Goal: Information Seeking & Learning: Learn about a topic

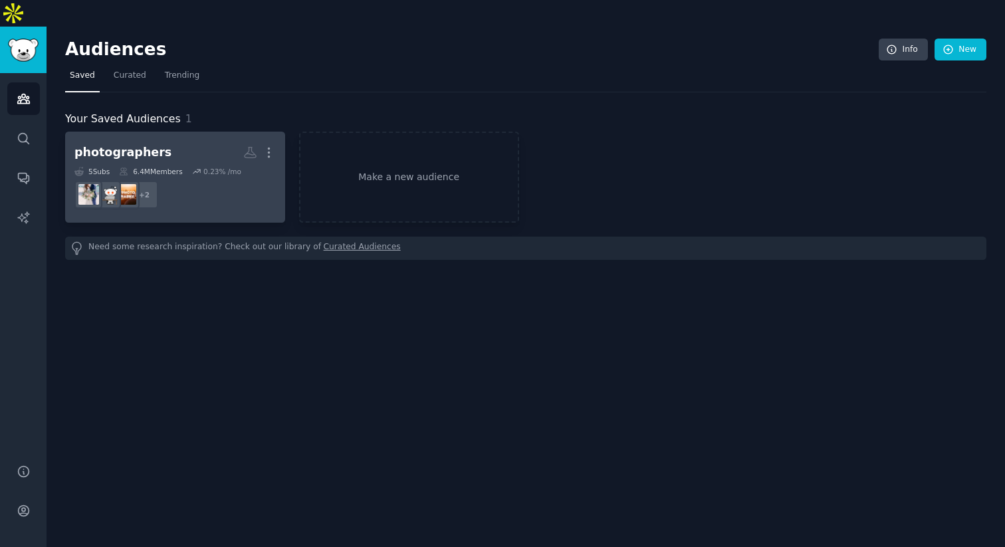
click at [211, 176] on dd "+ 2" at bounding box center [174, 194] width 201 height 37
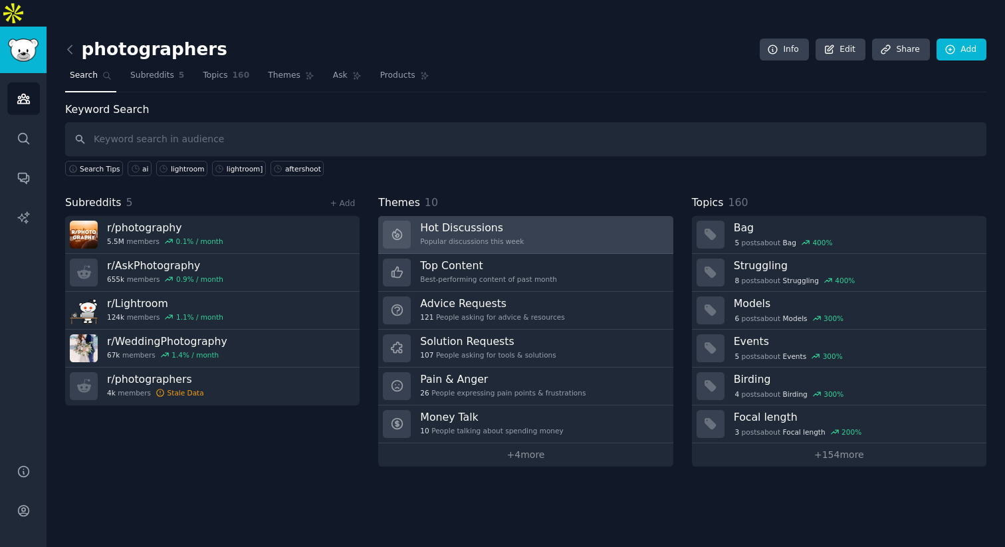
click at [503, 221] on h3 "Hot Discussions" at bounding box center [472, 228] width 104 height 14
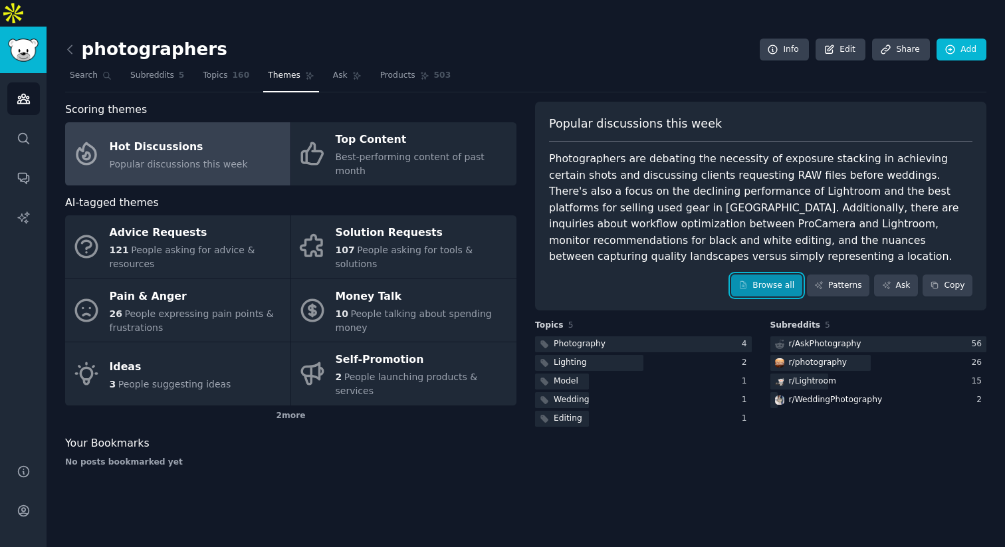
click at [746, 274] on link "Browse all" at bounding box center [766, 285] width 71 height 23
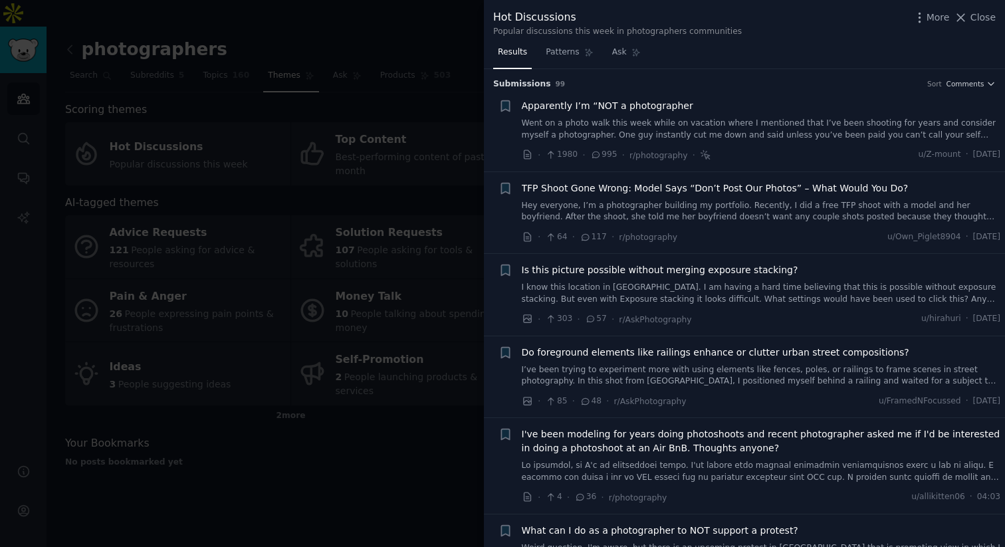
click at [595, 201] on link "Hey everyone, I’m a photographer building my portfolio. Recently, I did a free …" at bounding box center [761, 211] width 479 height 23
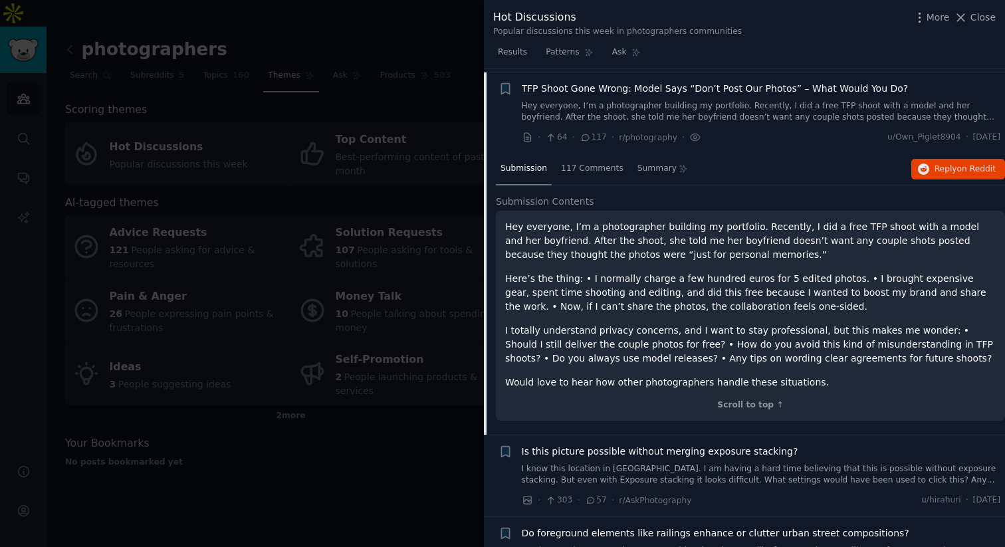
scroll to position [103, 0]
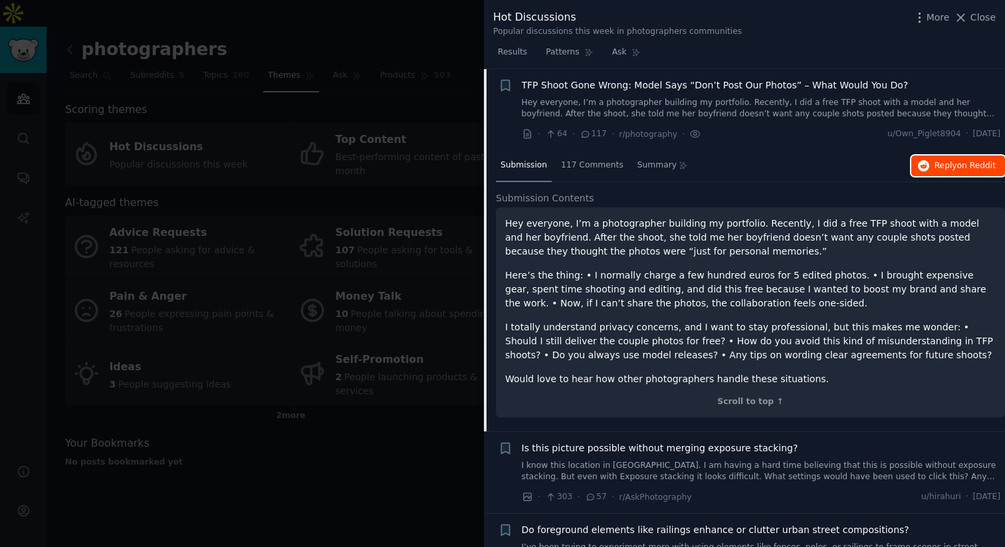
click at [922, 164] on icon "button" at bounding box center [924, 166] width 12 height 12
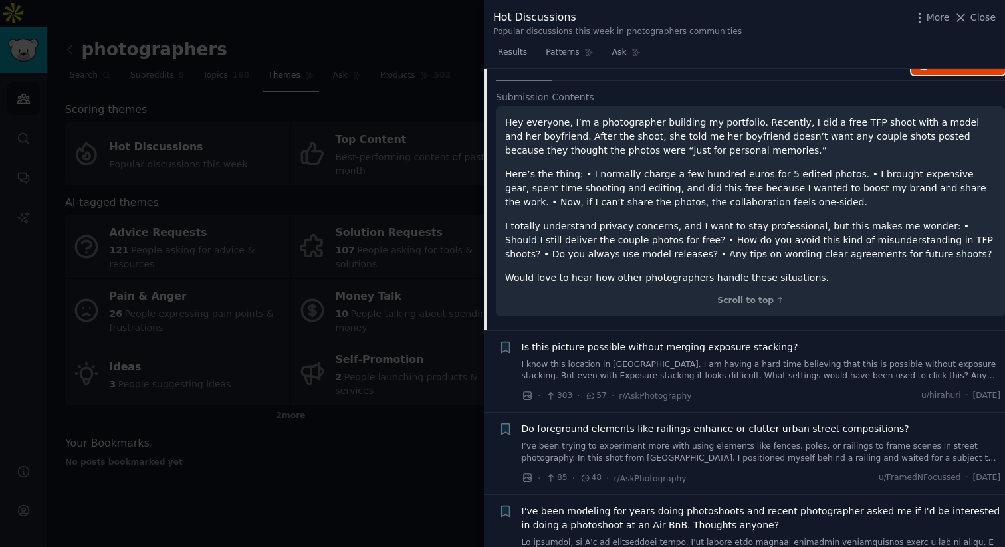
scroll to position [211, 0]
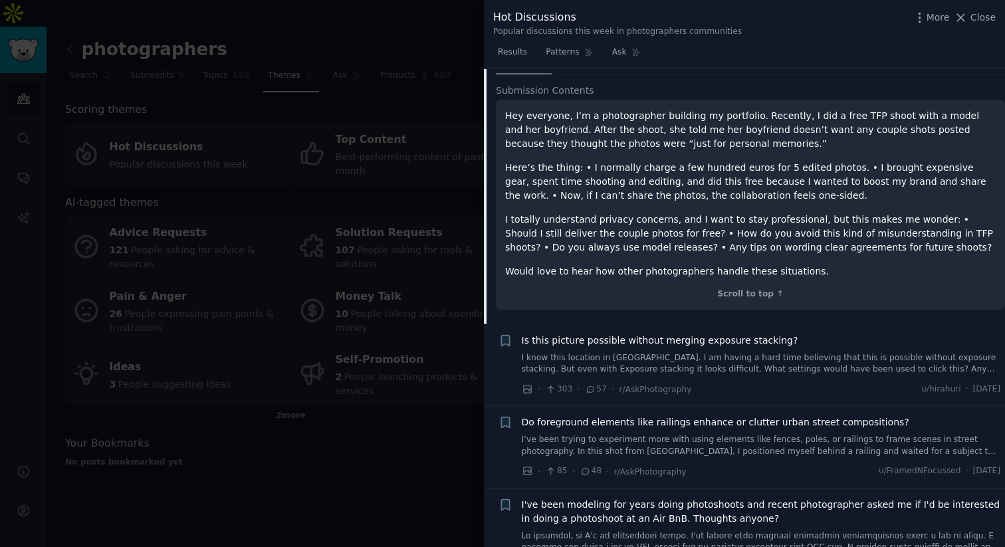
click at [635, 368] on link "I know this location in [GEOGRAPHIC_DATA]. I am having a hard time believing th…" at bounding box center [761, 363] width 479 height 23
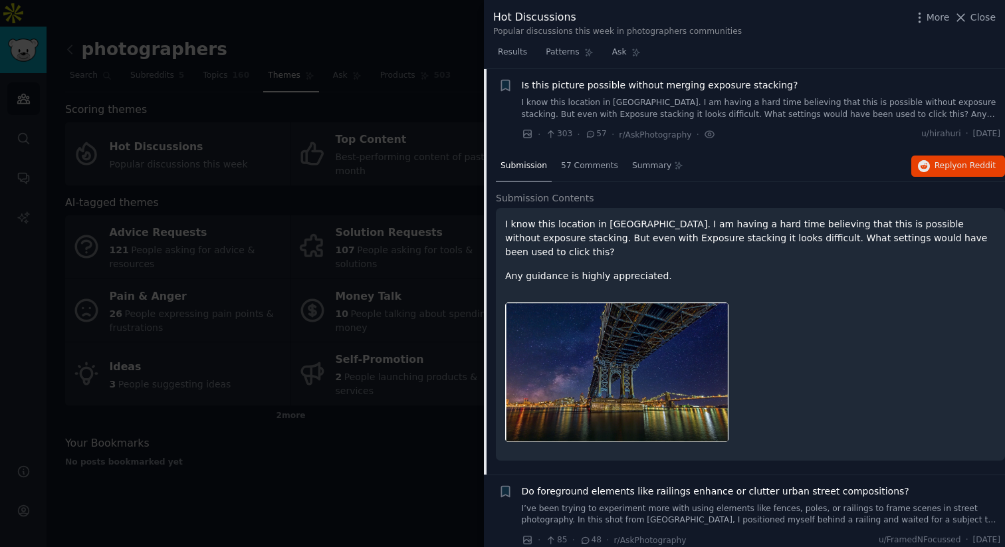
scroll to position [223, 0]
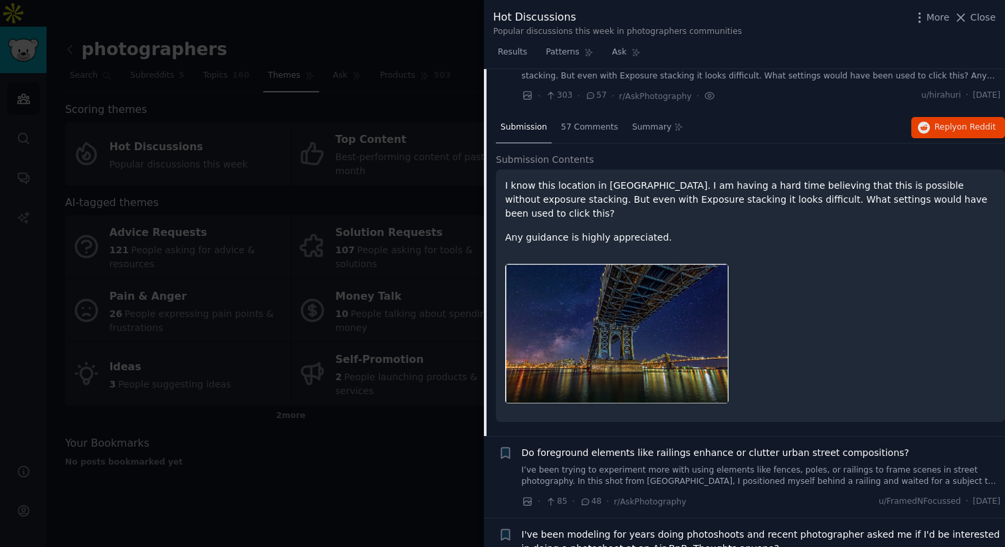
click at [710, 470] on link "I’ve been trying to experiment more with using elements like fences, poles, or …" at bounding box center [761, 476] width 479 height 23
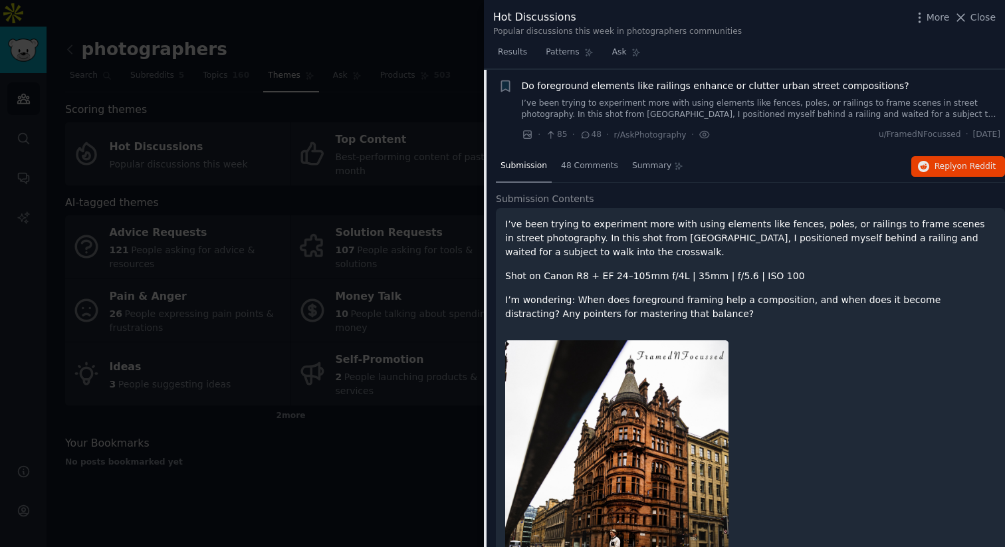
scroll to position [267, 0]
click at [948, 167] on span "Reply on Reddit" at bounding box center [964, 166] width 61 height 12
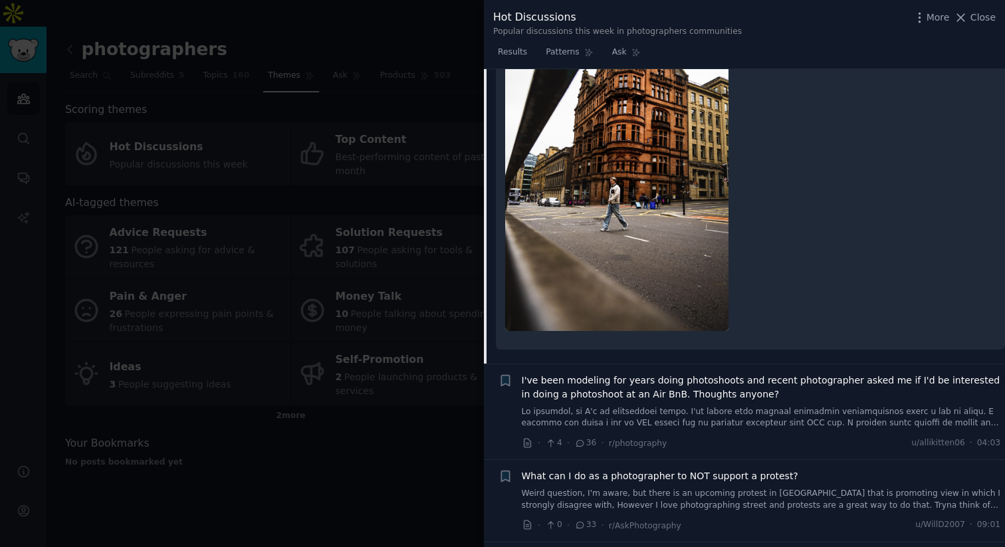
scroll to position [683, 0]
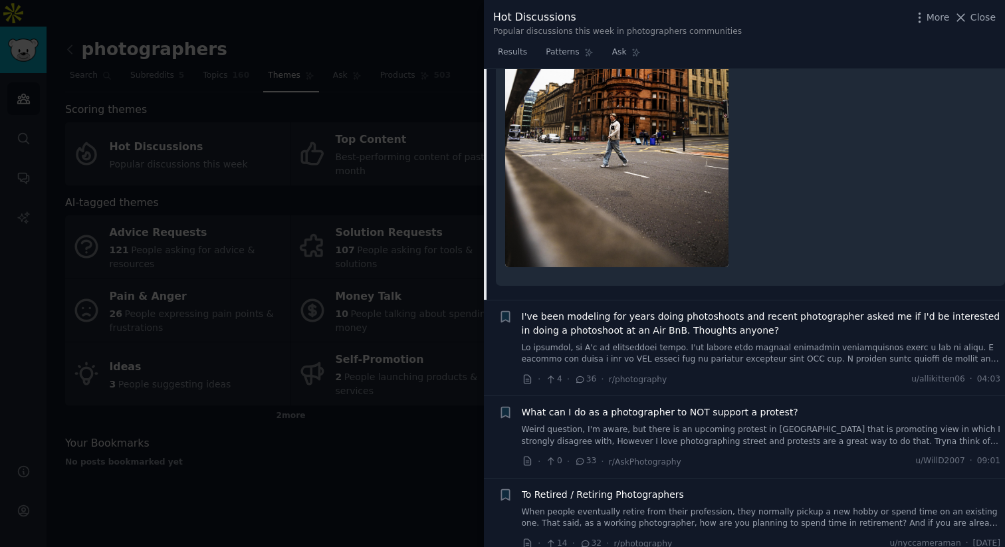
click at [730, 356] on link at bounding box center [761, 353] width 479 height 23
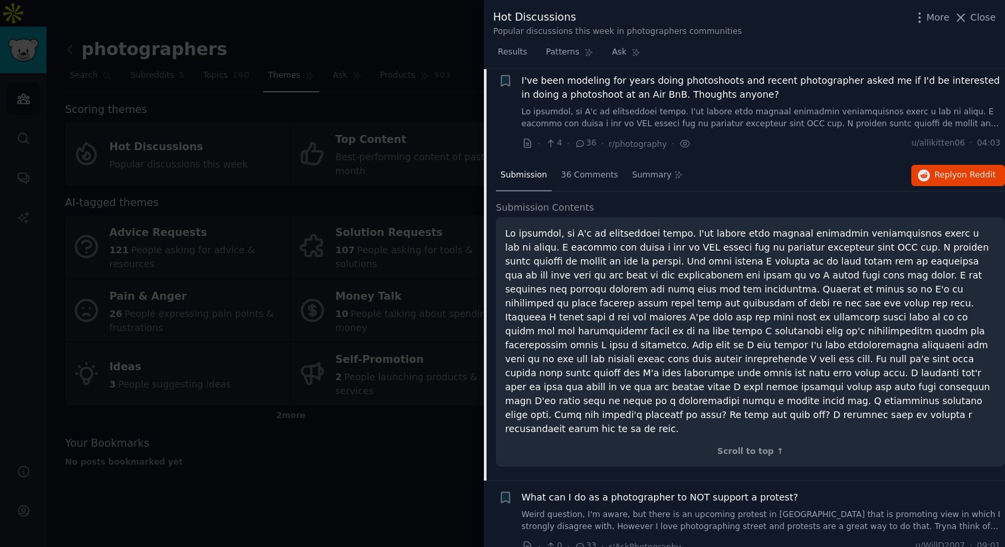
scroll to position [349, 0]
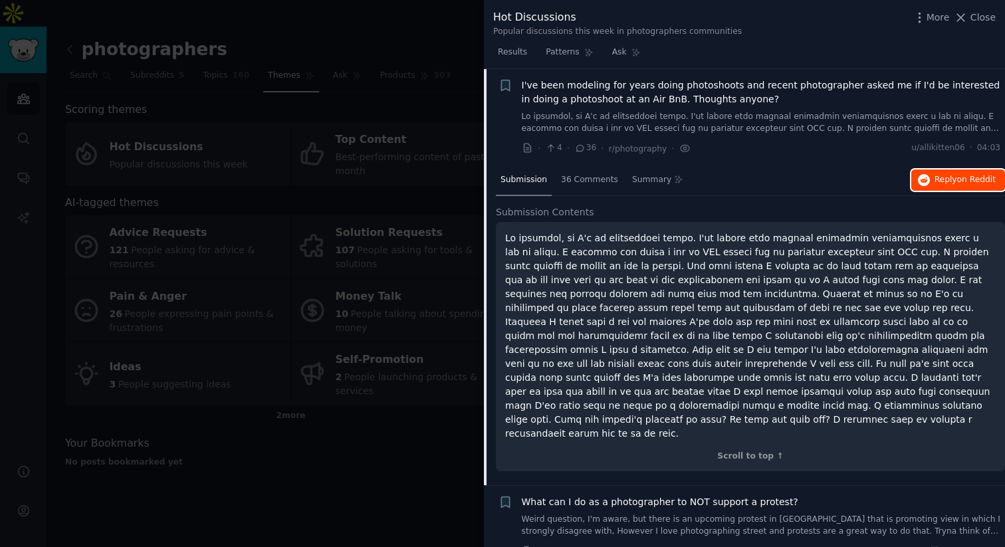
click at [928, 174] on button "Reply on Reddit" at bounding box center [958, 179] width 94 height 21
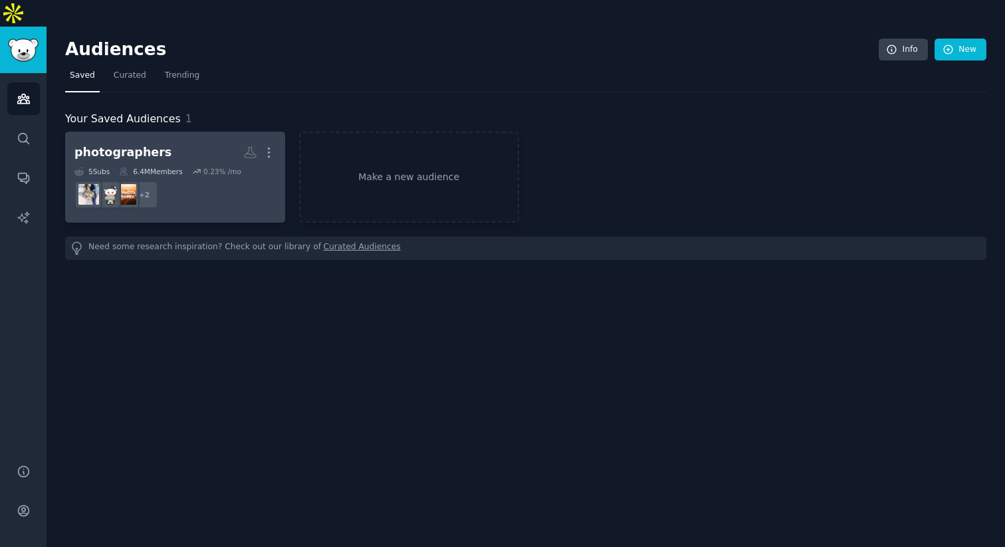
click at [195, 141] on h2 "photographers More" at bounding box center [174, 152] width 201 height 23
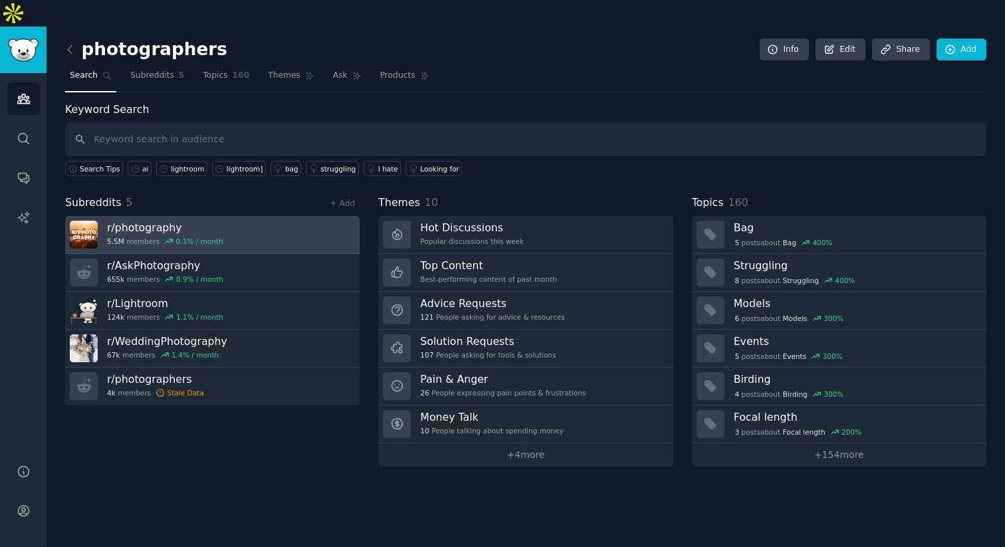
click at [257, 216] on link "r/ photography 5.5M members 0.1 % / month" at bounding box center [212, 235] width 294 height 38
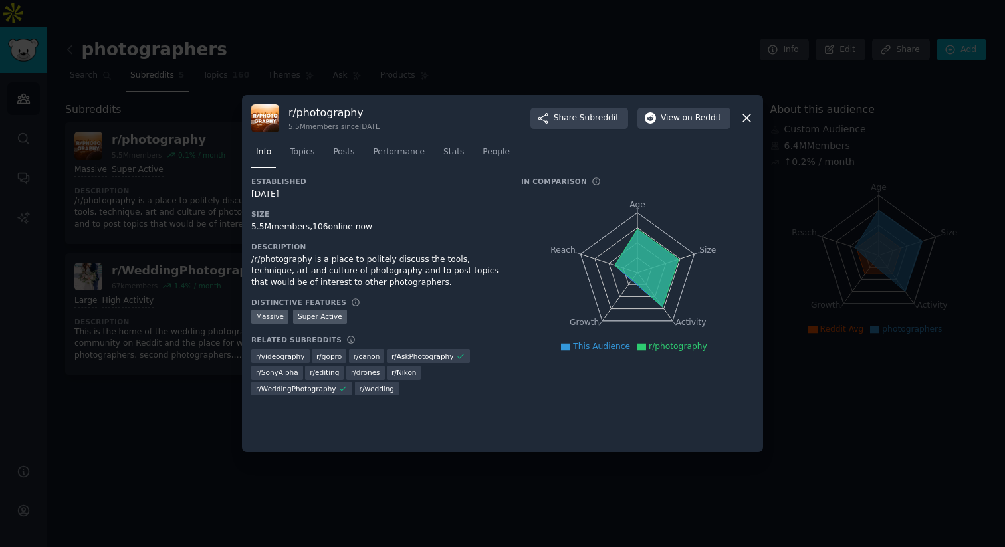
click at [262, 81] on div at bounding box center [502, 273] width 1005 height 547
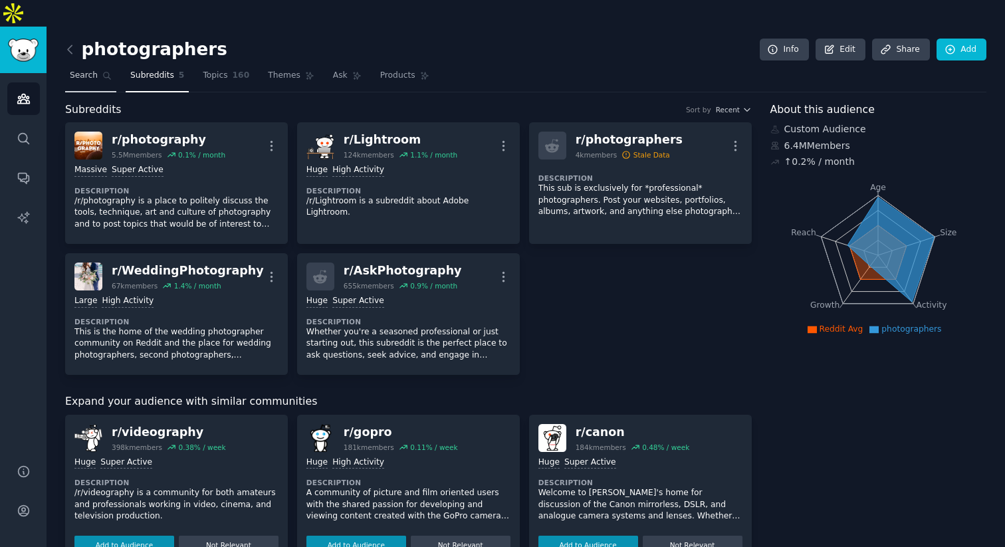
click at [113, 65] on link "Search" at bounding box center [90, 78] width 51 height 27
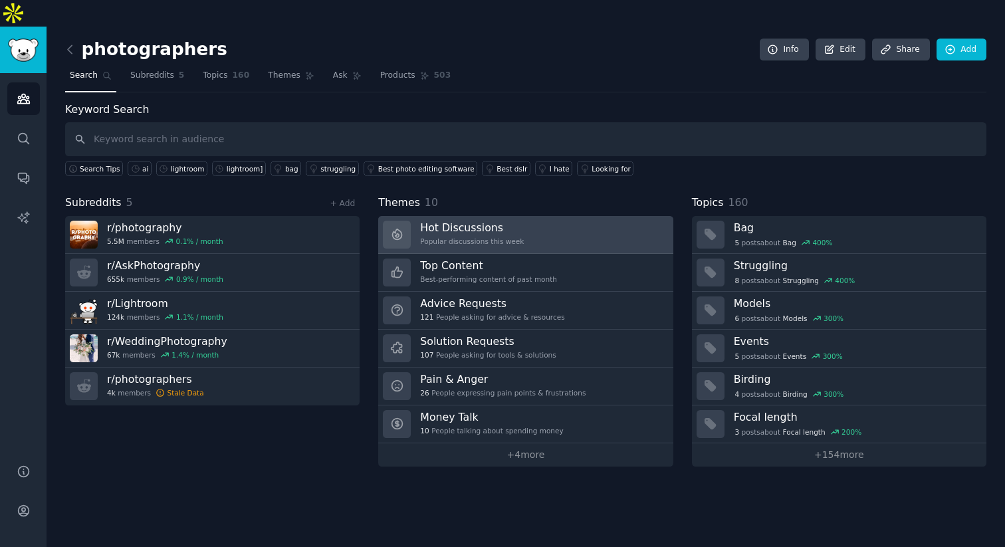
click at [455, 221] on h3 "Hot Discussions" at bounding box center [472, 228] width 104 height 14
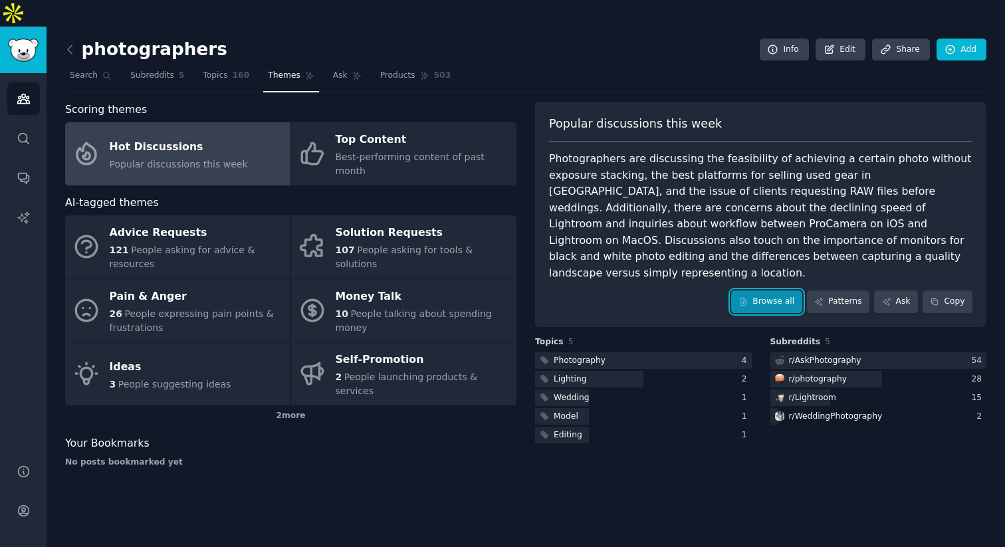
click at [771, 290] on link "Browse all" at bounding box center [766, 301] width 71 height 23
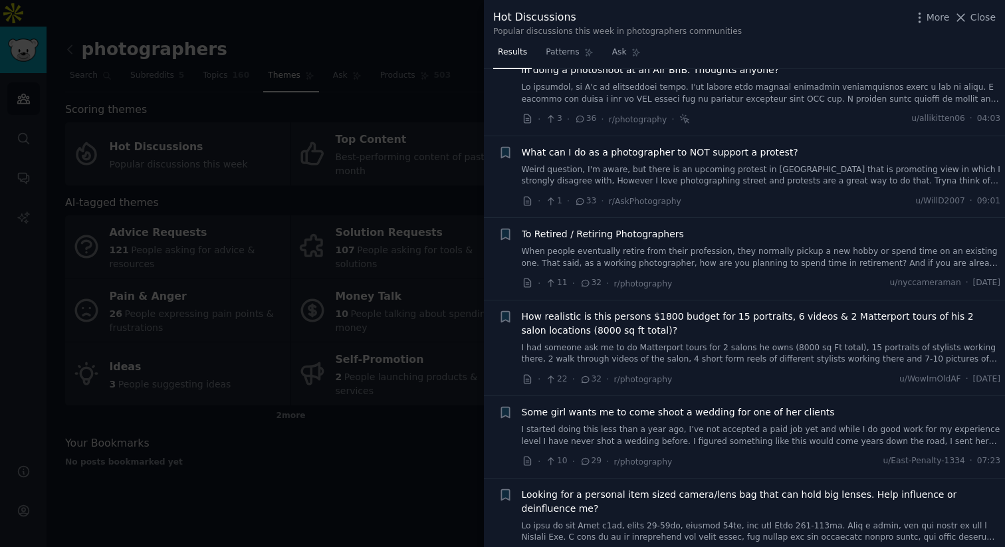
scroll to position [469, 0]
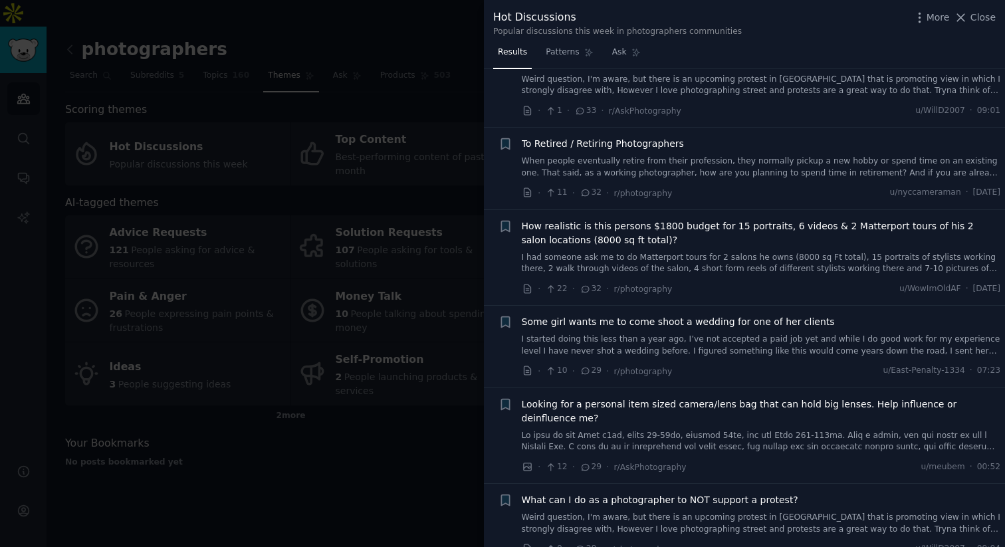
click at [683, 160] on link "When people eventually retire from their profession, they normally pickup a new…" at bounding box center [761, 167] width 479 height 23
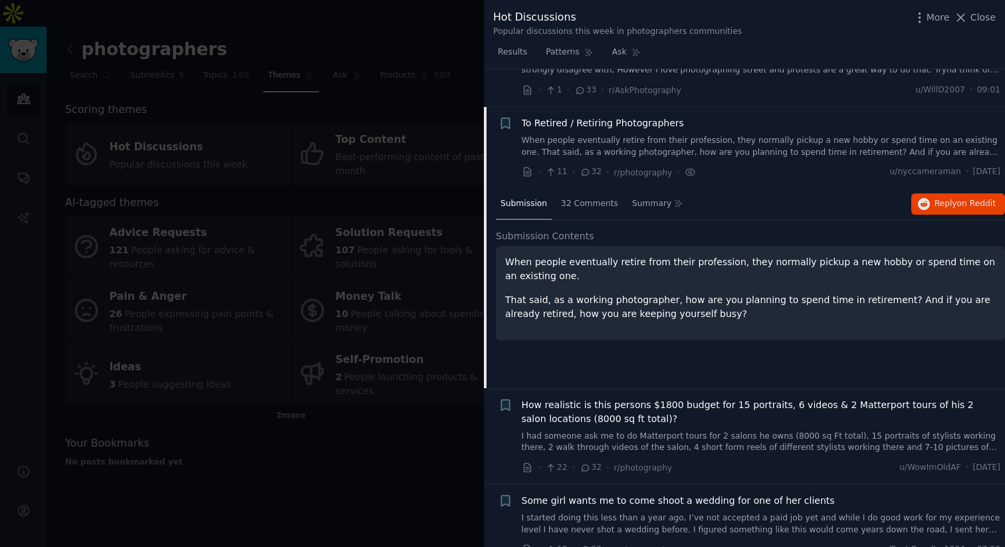
scroll to position [527, 0]
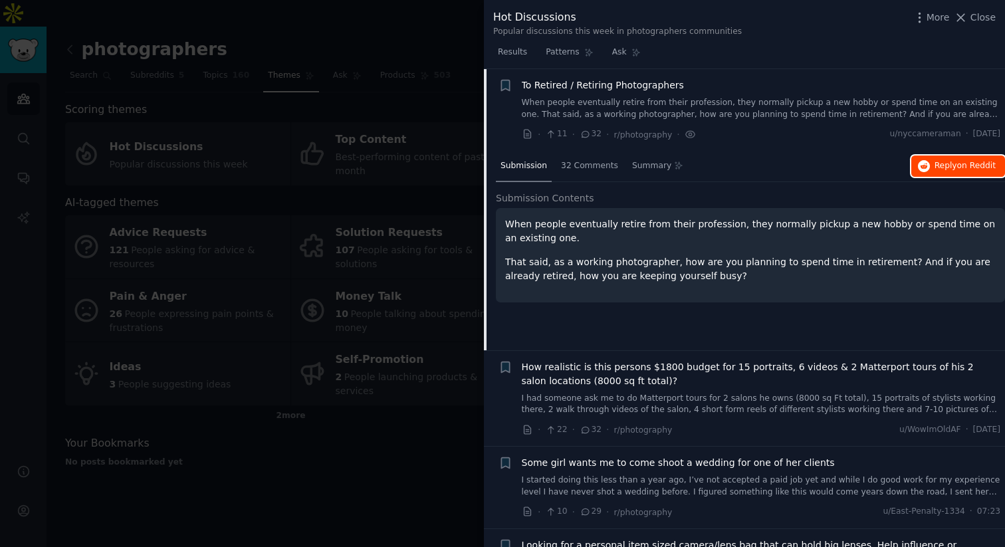
click at [897, 169] on span "Reply on Reddit" at bounding box center [964, 166] width 61 height 12
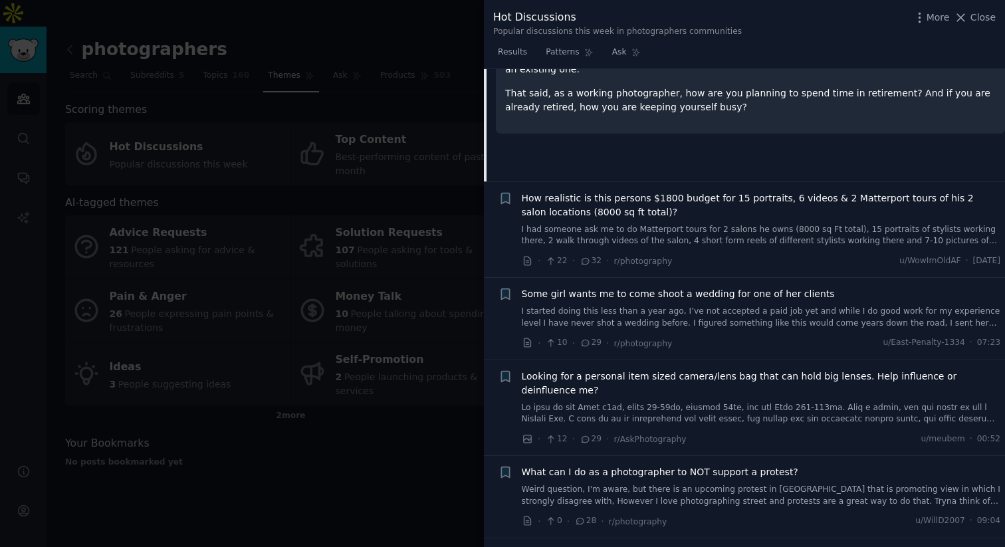
scroll to position [702, 0]
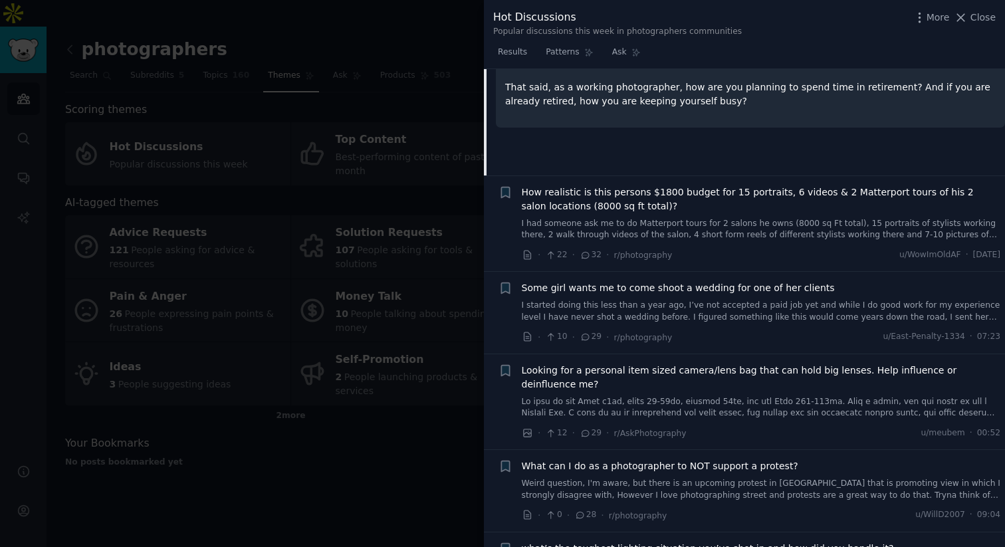
click at [720, 320] on link "I started doing this less than a year ago, I’ve not accepted a paid job yet and…" at bounding box center [761, 311] width 479 height 23
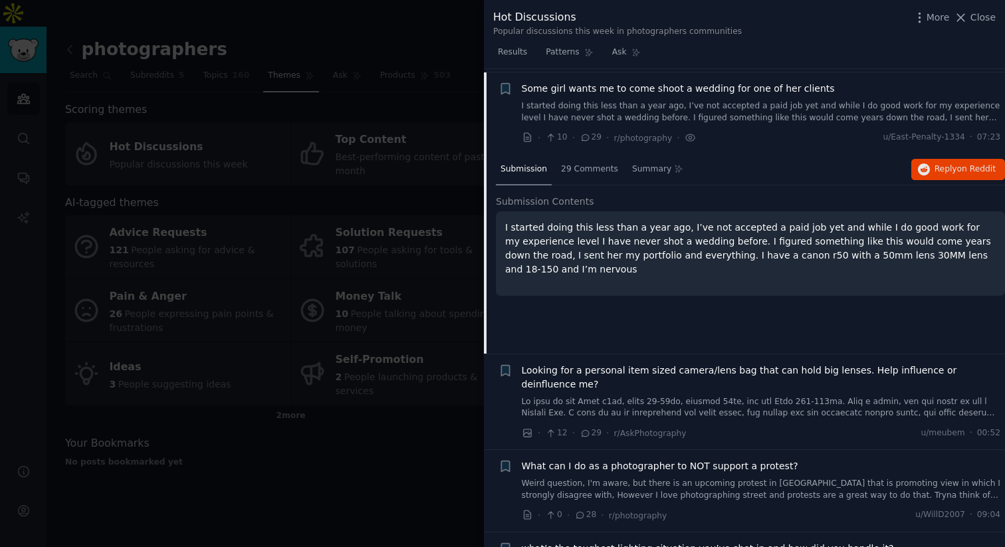
scroll to position [705, 0]
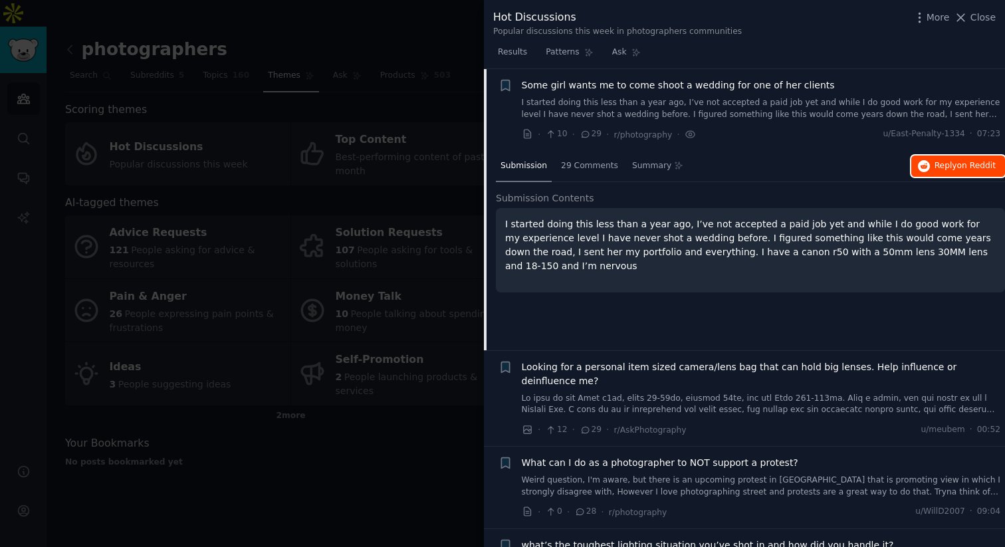
click at [897, 159] on button "Reply on Reddit" at bounding box center [958, 166] width 94 height 21
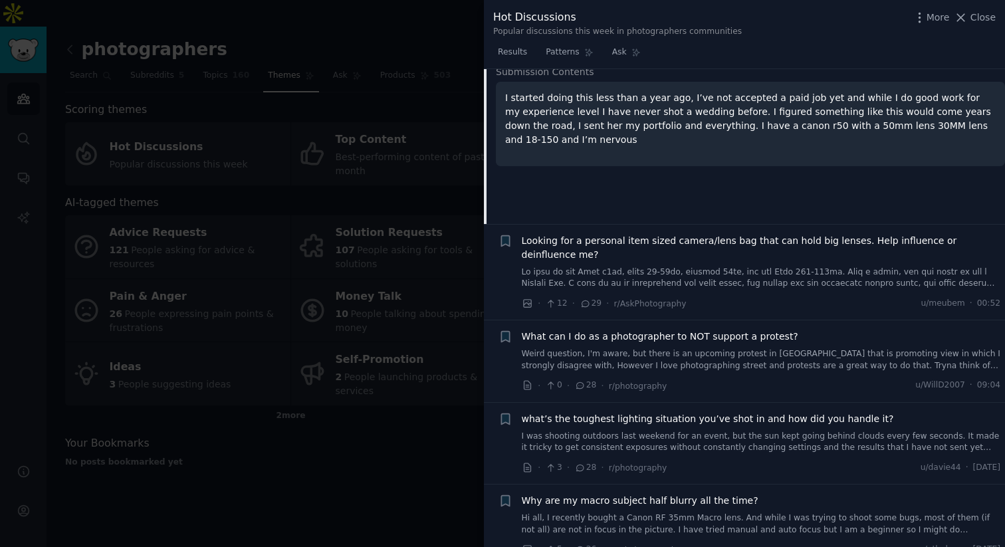
scroll to position [849, 0]
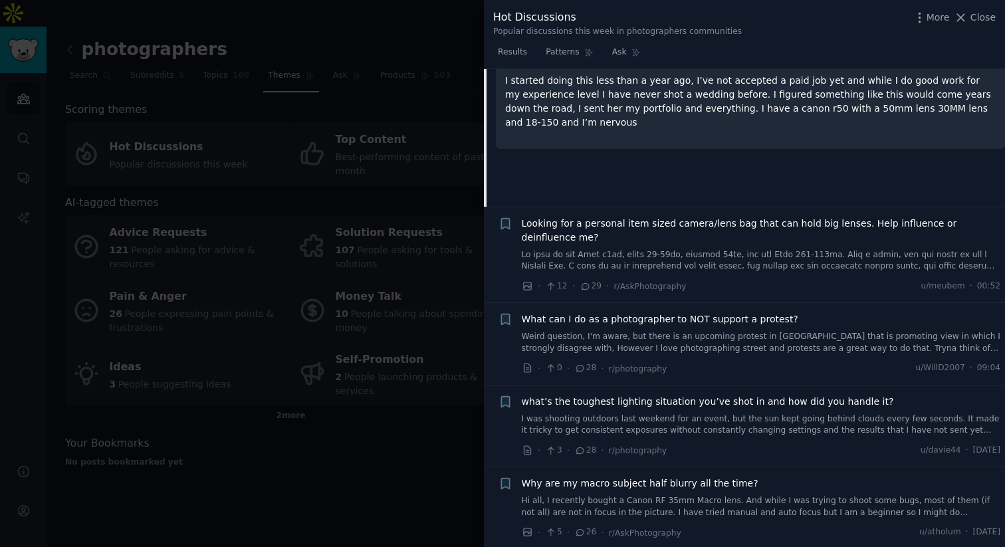
click at [652, 330] on div "What can I do as a photographer to NOT support a protest? Weird question, I'm a…" at bounding box center [761, 333] width 479 height 42
click at [680, 321] on span "What can I do as a photographer to NOT support a protest?" at bounding box center [660, 319] width 276 height 14
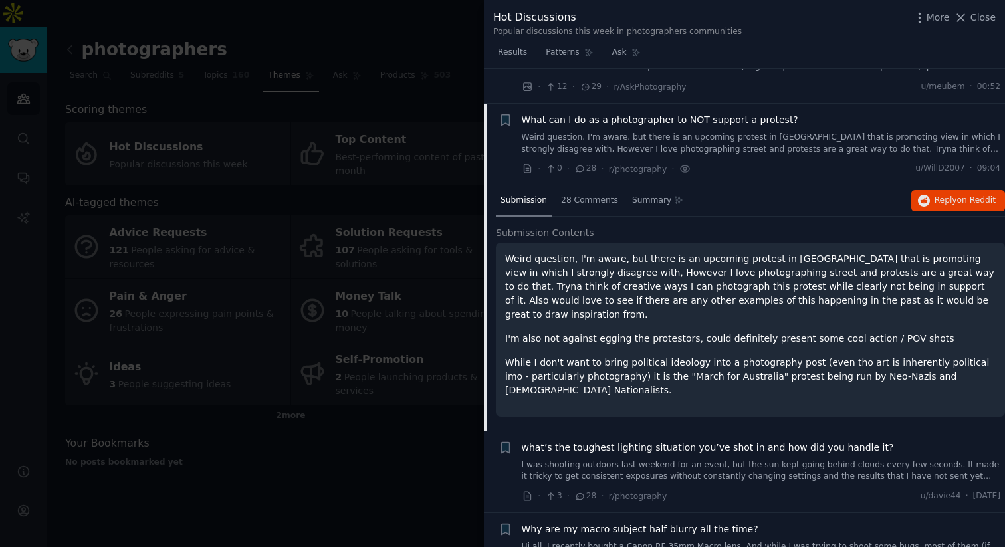
scroll to position [883, 0]
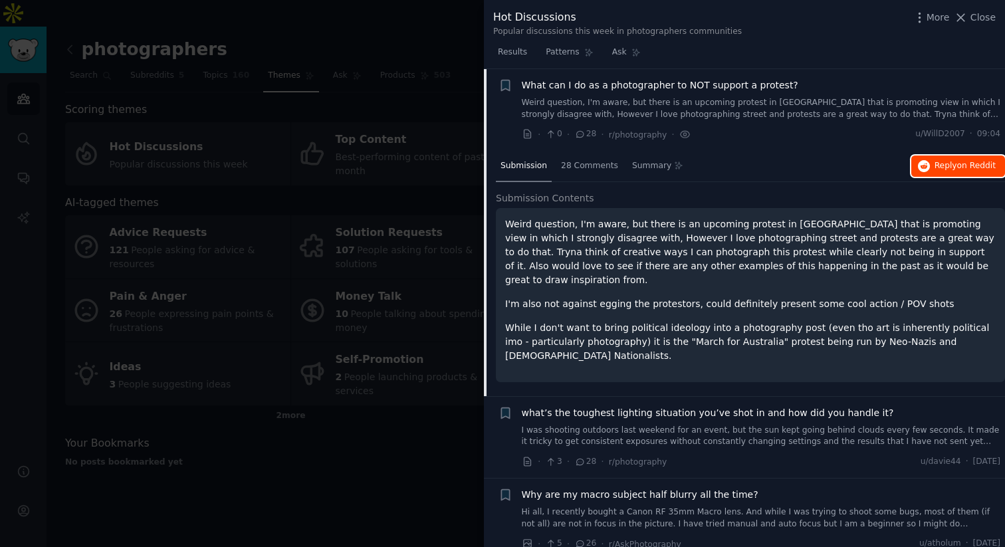
click at [897, 165] on span "Reply on Reddit" at bounding box center [964, 166] width 61 height 12
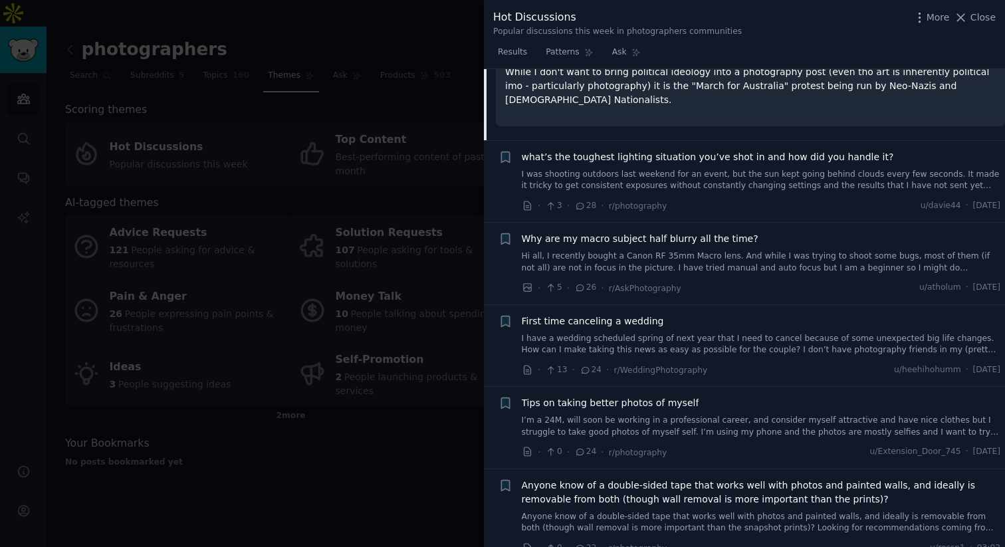
scroll to position [1141, 0]
click at [713, 331] on link "I have a wedding scheduled spring of next year that I need to cancel because of…" at bounding box center [761, 342] width 479 height 23
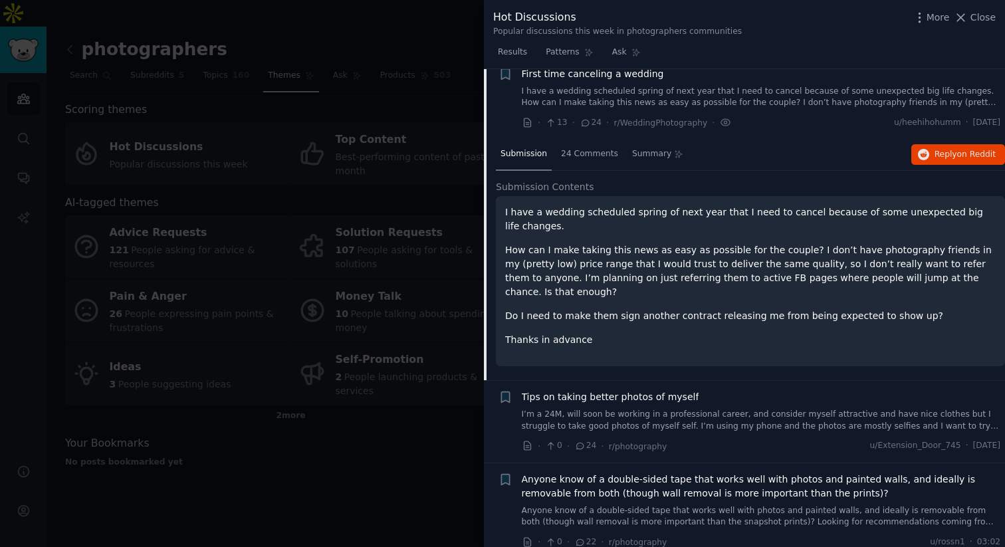
scroll to position [1130, 0]
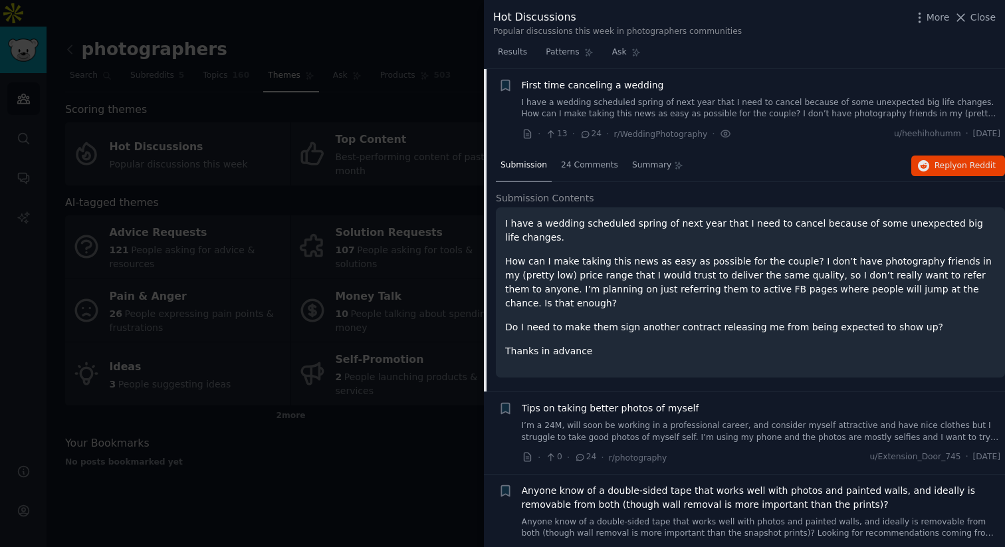
click at [702, 100] on link "I have a wedding scheduled spring of next year that I need to cancel because of…" at bounding box center [761, 108] width 479 height 23
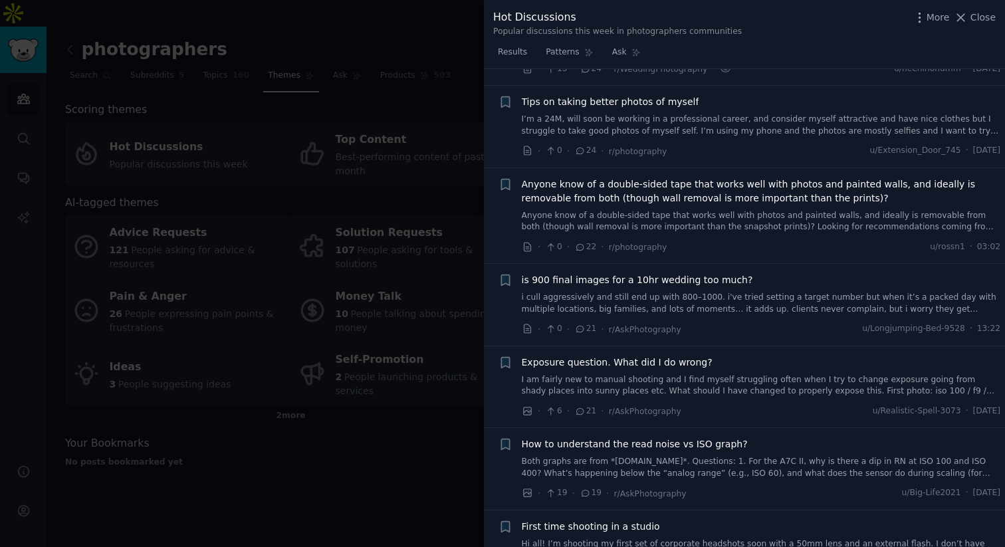
scroll to position [1198, 0]
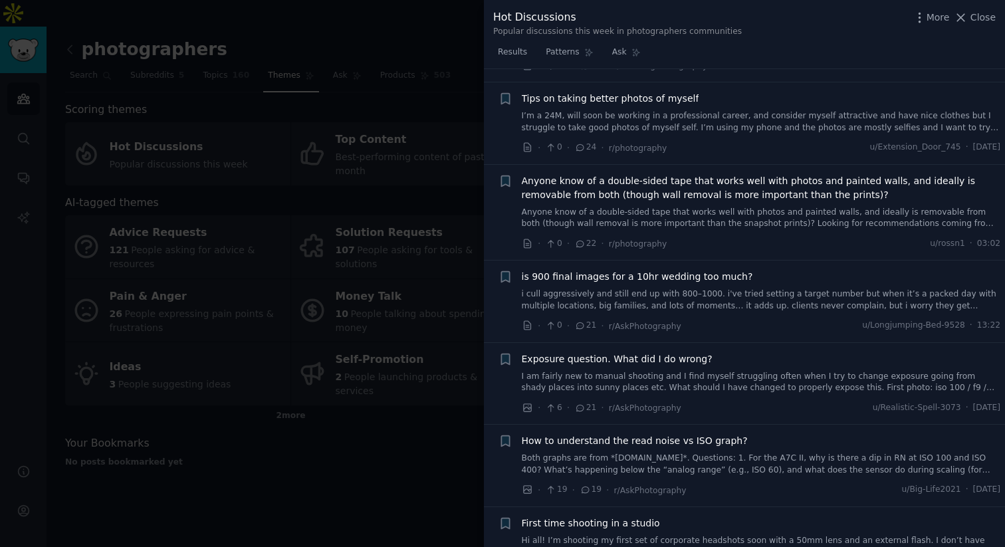
click at [752, 134] on div "Tips on taking better photos of myself I’m a 24M, will soon be working in a pro…" at bounding box center [761, 123] width 479 height 63
click at [772, 122] on link "I’m a 24M, will soon be working in a professional career, and consider myself a…" at bounding box center [761, 121] width 479 height 23
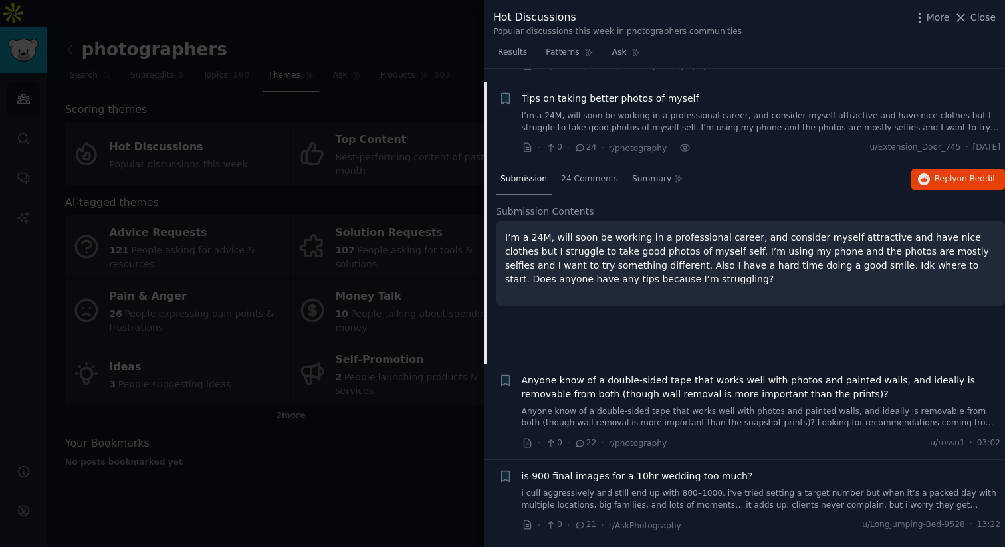
scroll to position [1212, 0]
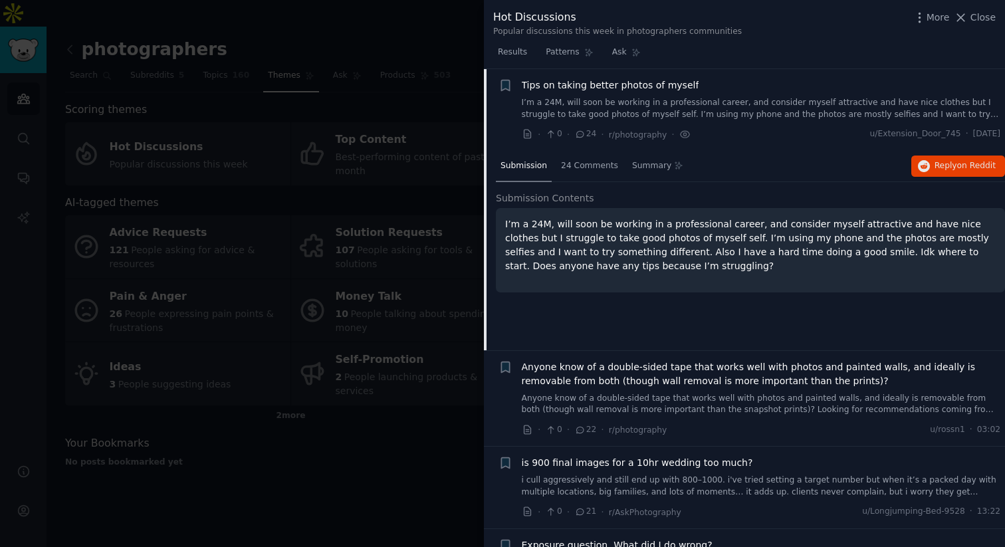
click at [772, 122] on div "Tips on taking better photos of myself I’m a 24M, will soon be working in a pro…" at bounding box center [761, 109] width 479 height 63
click at [764, 108] on link "I’m a 24M, will soon be working in a professional career, and consider myself a…" at bounding box center [761, 108] width 479 height 23
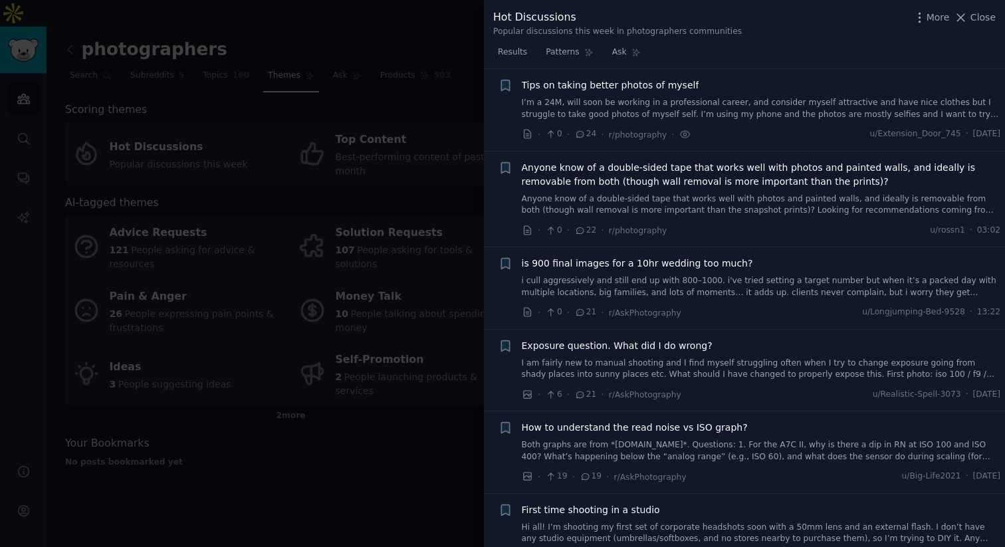
click at [762, 285] on link "i cull aggressively and still end up with 800–1000. i've tried setting a target…" at bounding box center [761, 286] width 479 height 23
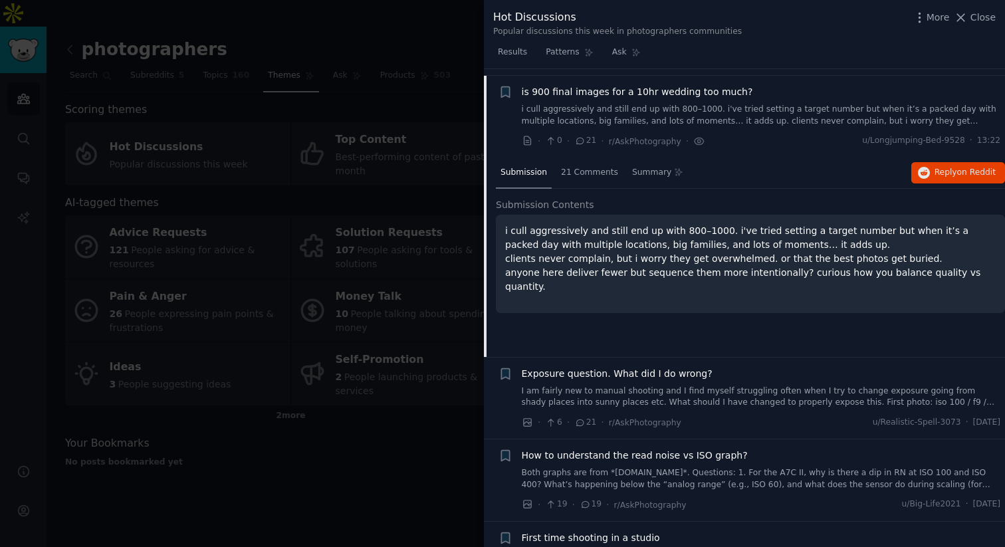
scroll to position [1390, 0]
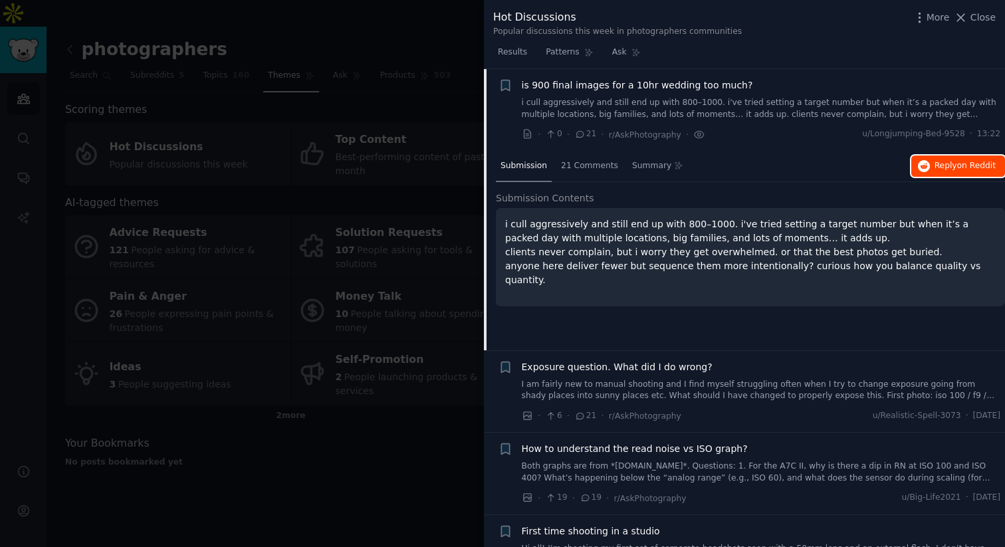
click at [897, 166] on span "Reply on Reddit" at bounding box center [964, 166] width 61 height 12
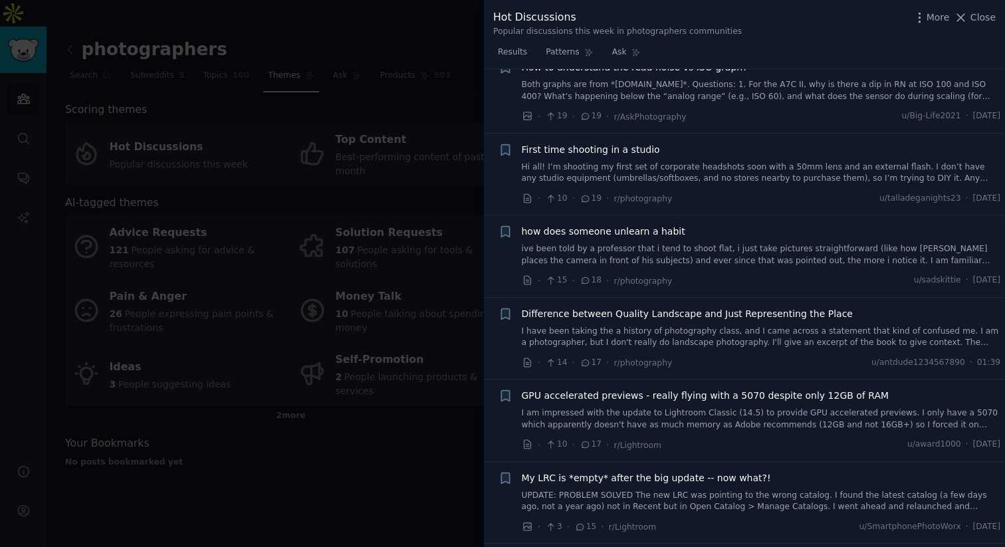
scroll to position [1779, 0]
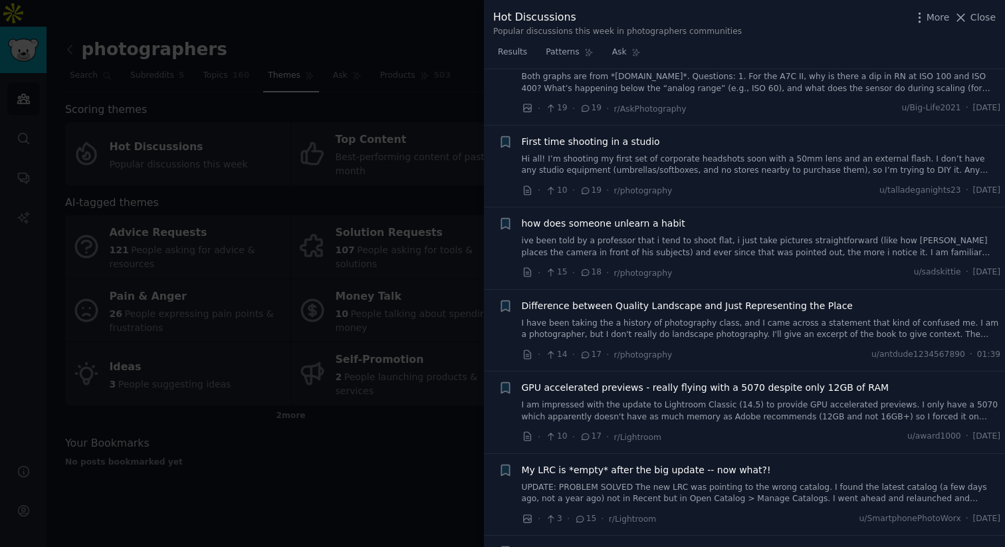
click at [701, 403] on link "I am impressed with the update to Lightroom Classic (14.5) to provide GPU accel…" at bounding box center [761, 410] width 479 height 23
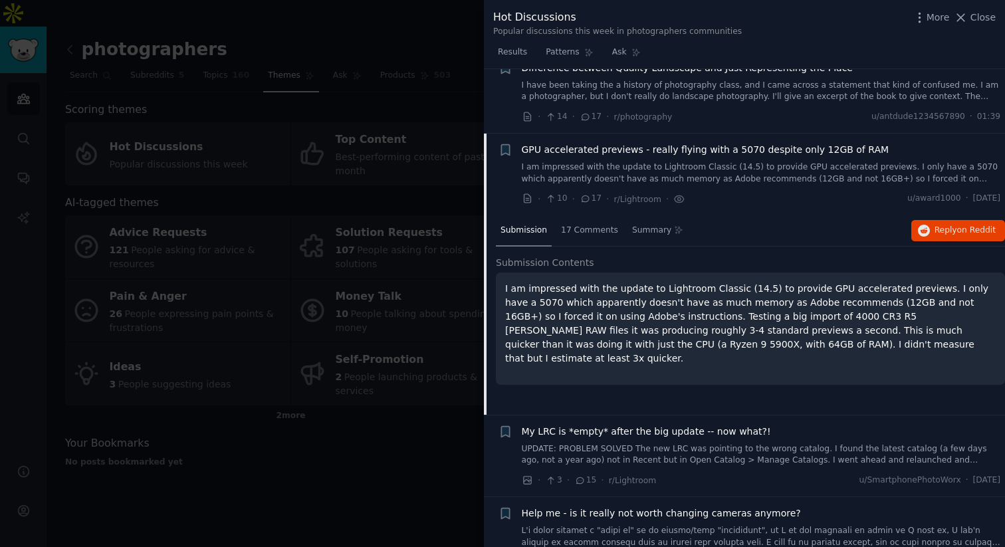
scroll to position [1882, 0]
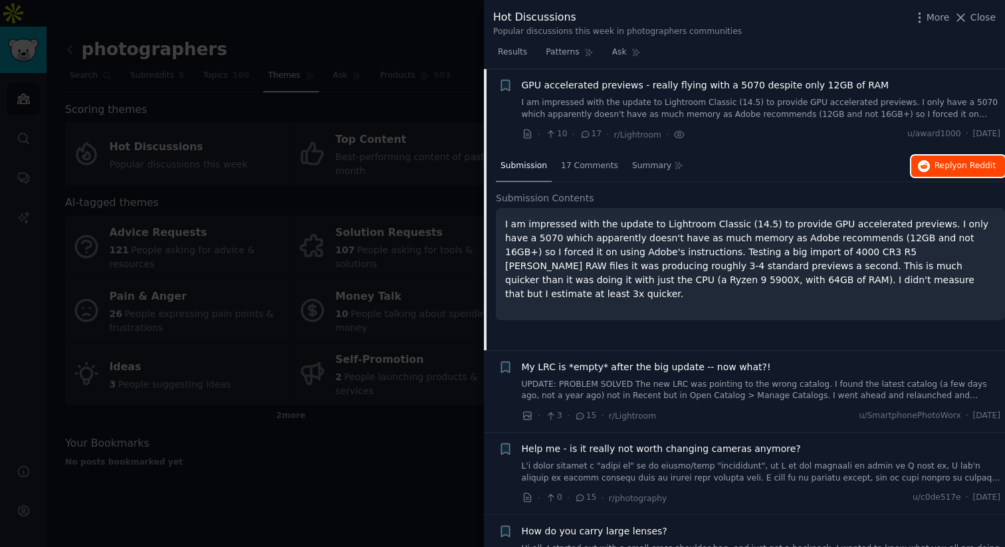
click at [897, 169] on button "Reply on Reddit" at bounding box center [958, 166] width 94 height 21
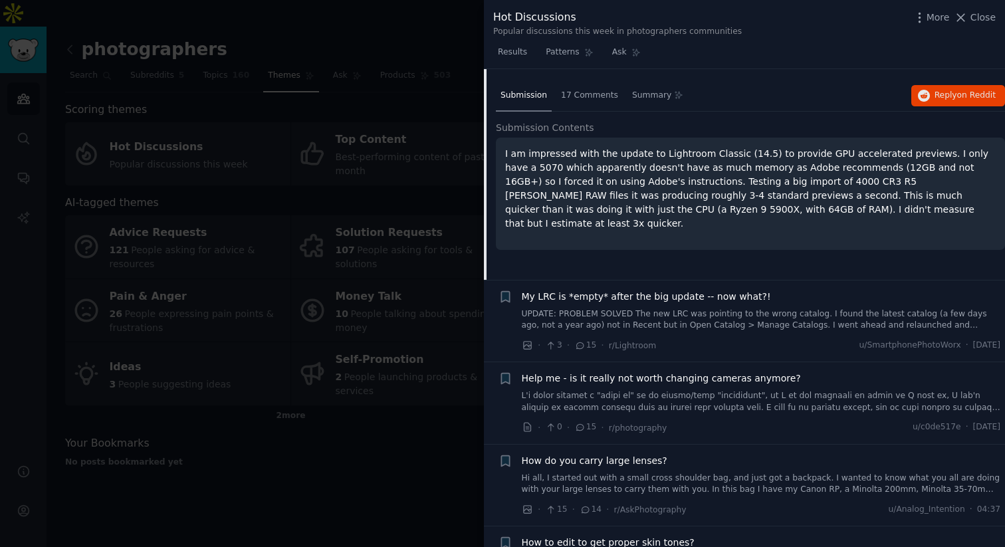
click at [645, 320] on link "UPDATE: PROBLEM SOLVED The new LRC was pointing to the wrong catalog. I found t…" at bounding box center [761, 319] width 479 height 23
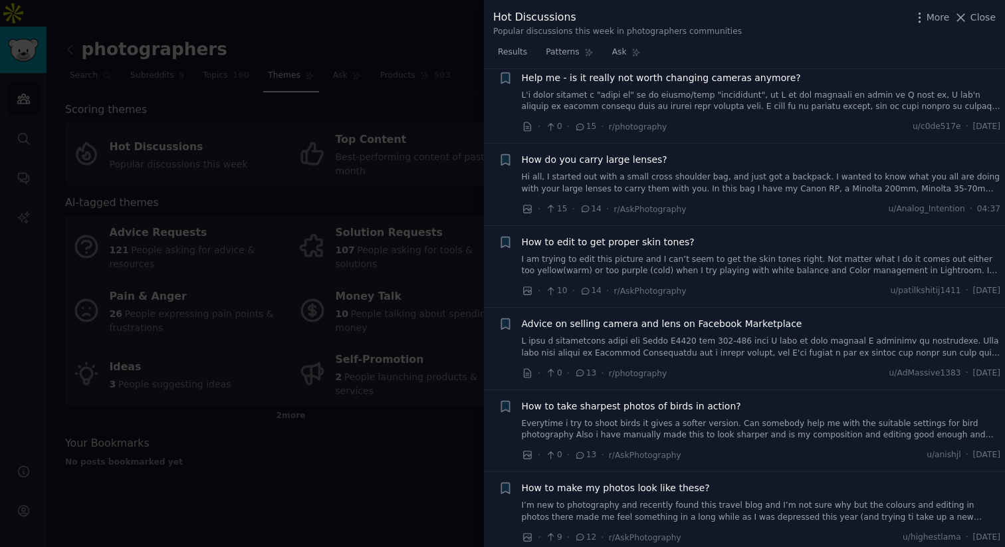
scroll to position [2462, 0]
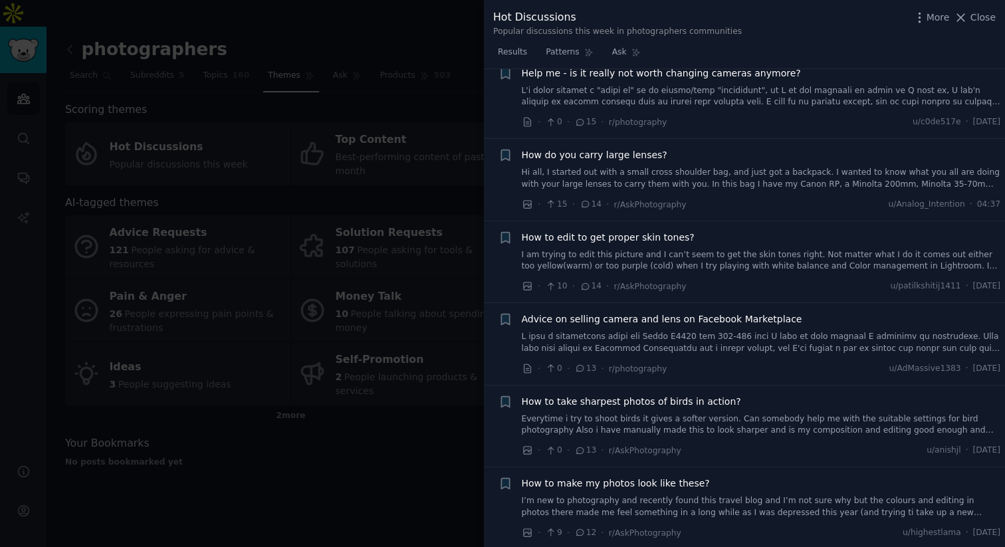
click at [712, 350] on link at bounding box center [761, 342] width 479 height 23
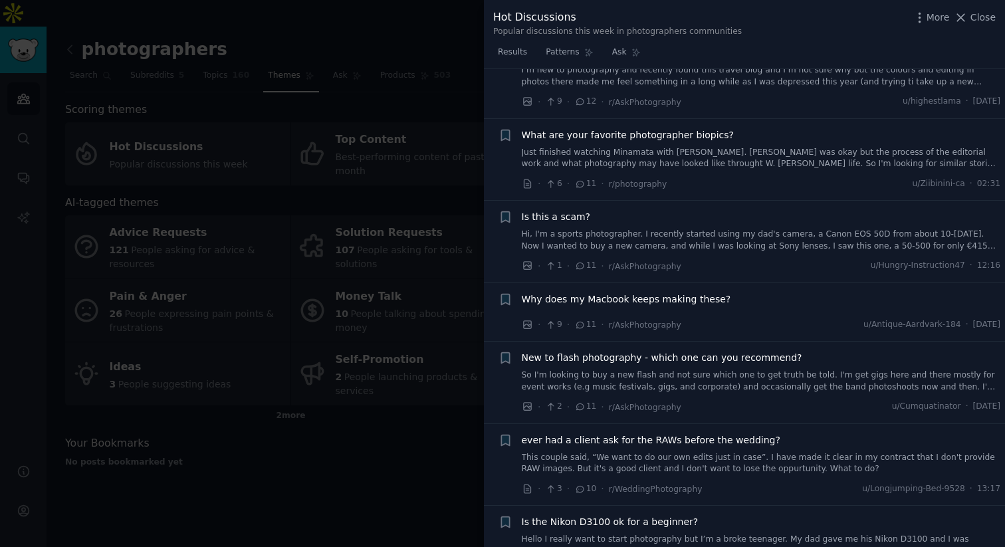
scroll to position [2841, 0]
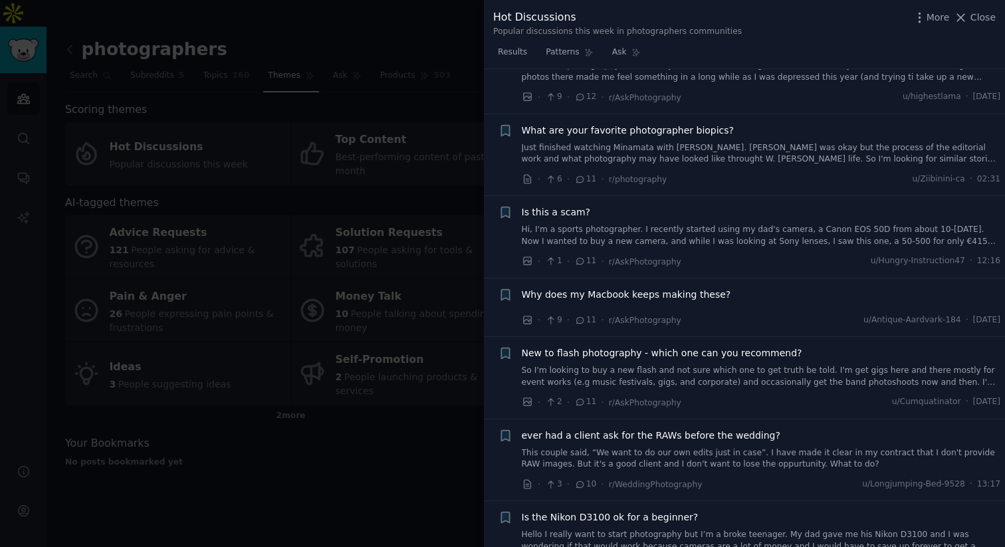
click at [772, 365] on link "So I'm looking to buy a new flash and not sure which one to get truth be told. …" at bounding box center [761, 376] width 479 height 23
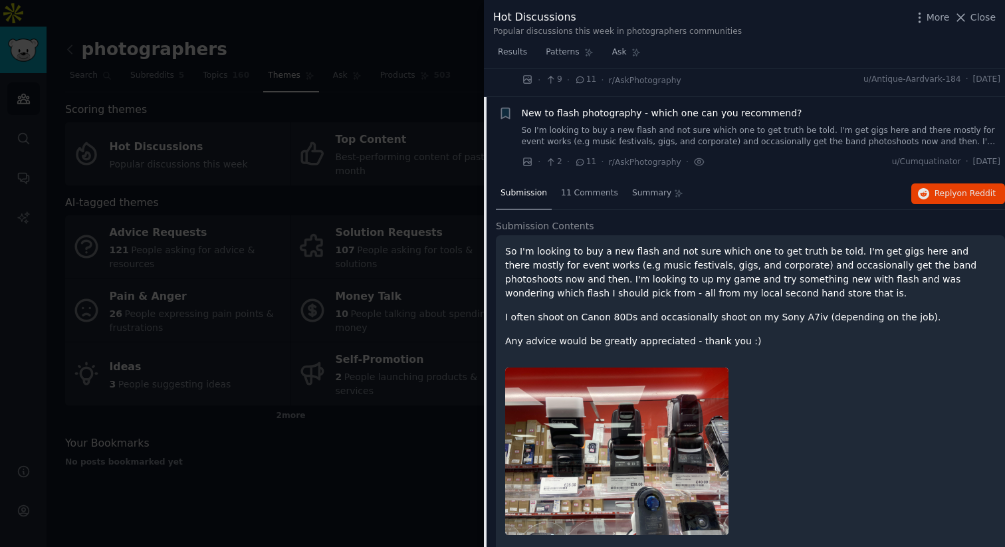
scroll to position [2762, 0]
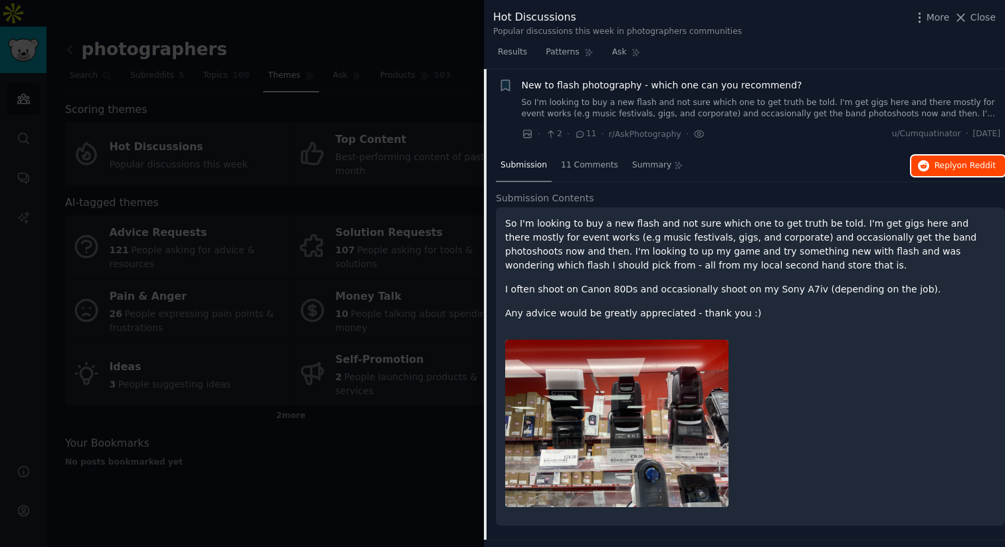
click at [897, 169] on icon "button" at bounding box center [924, 166] width 12 height 12
